Goal: Task Accomplishment & Management: Use online tool/utility

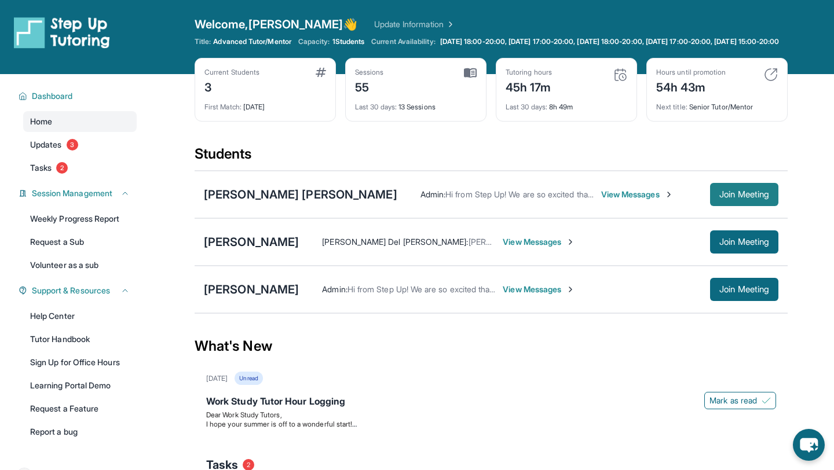
click at [734, 198] on span "Join Meeting" at bounding box center [744, 194] width 50 height 7
click at [281, 203] on div "[PERSON_NAME] [PERSON_NAME]" at bounding box center [300, 194] width 193 height 16
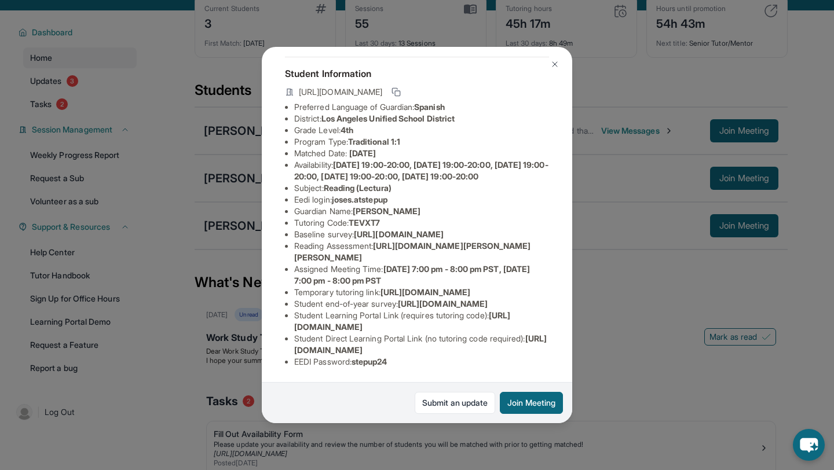
scroll to position [81, 0]
drag, startPoint x: 337, startPoint y: 185, endPoint x: 400, endPoint y: 185, distance: 63.1
click at [400, 194] on li "Eedi login : [PERSON_NAME].atstepup" at bounding box center [421, 200] width 255 height 12
copy span "joses.atstepup"
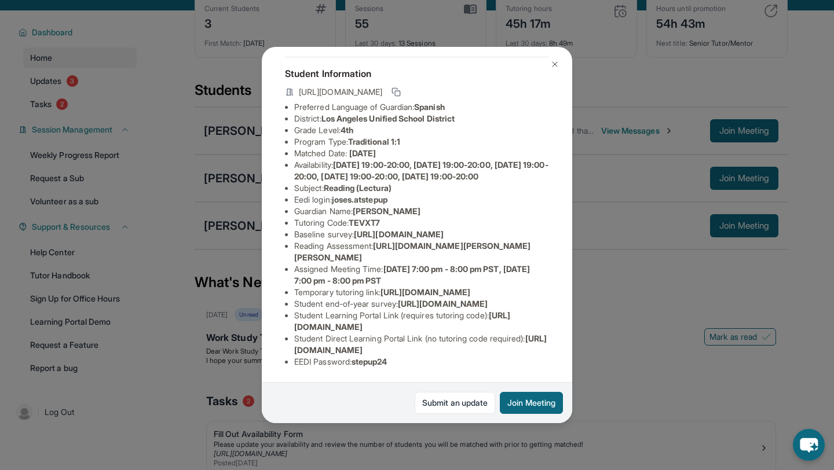
click at [379, 364] on span "stepup24" at bounding box center [370, 362] width 36 height 10
copy span "stepup24"
